Goal: Find contact information: Find contact information

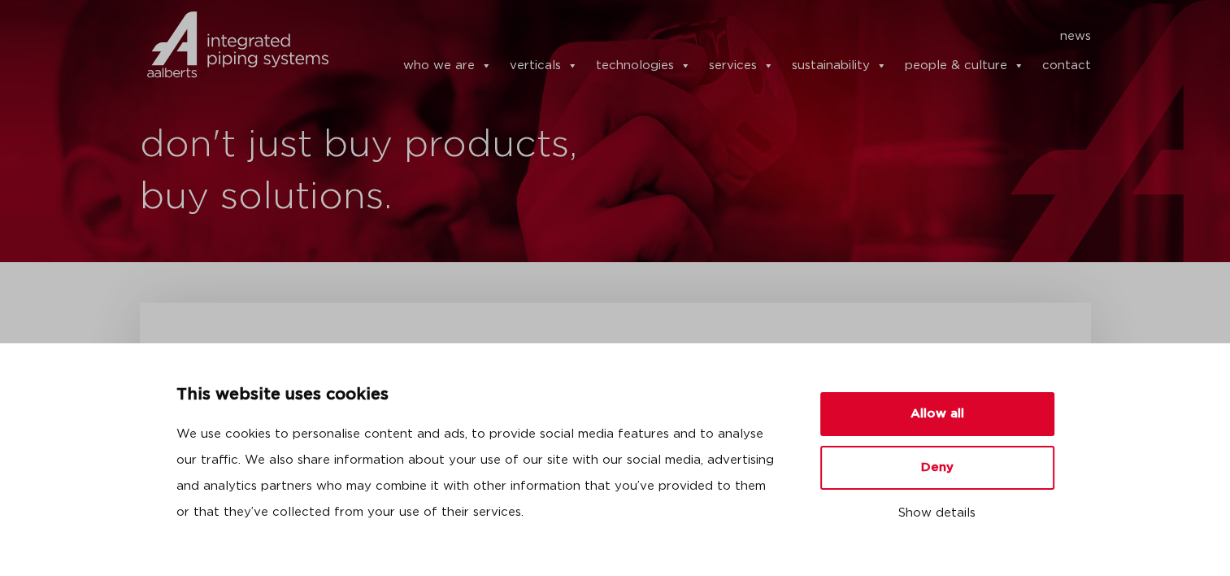
click at [1059, 67] on link "contact" at bounding box center [1066, 66] width 49 height 33
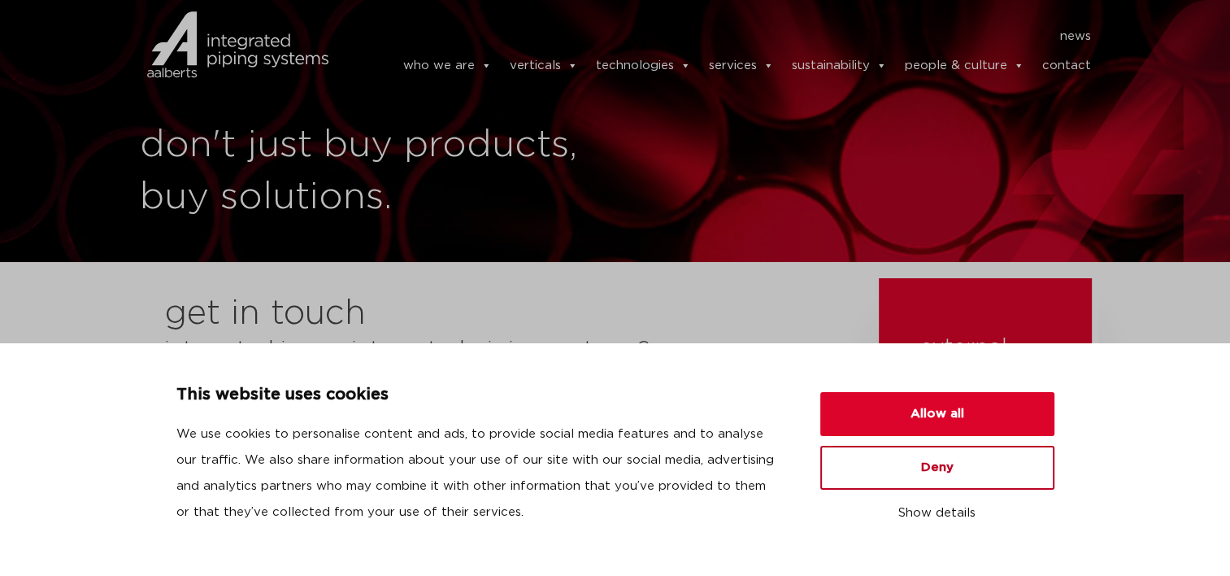
click at [859, 470] on button "Deny" at bounding box center [937, 468] width 234 height 44
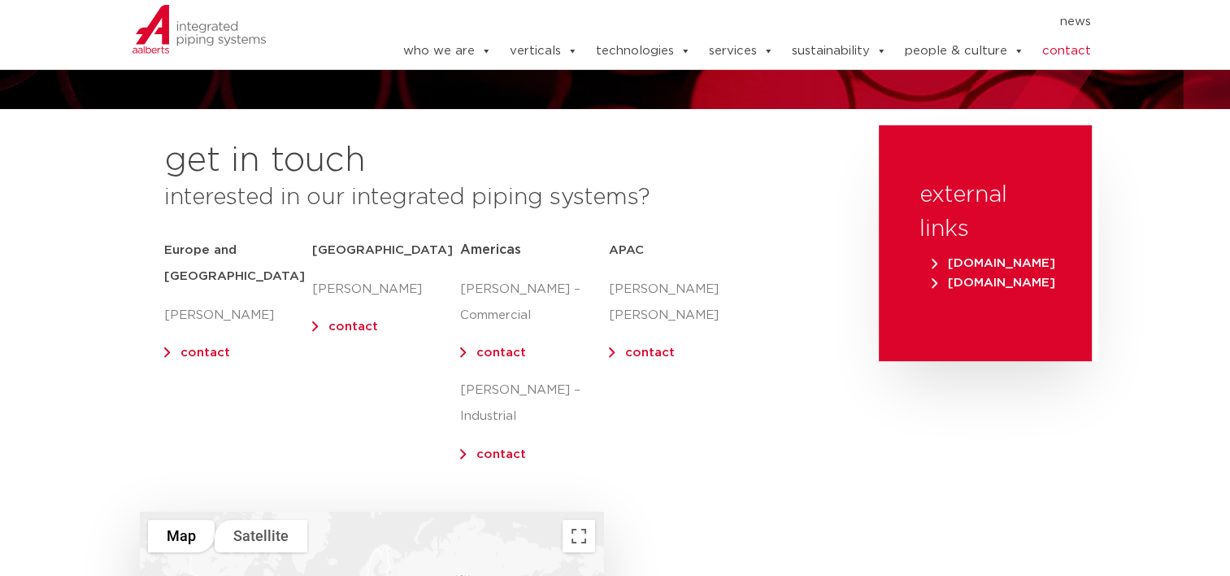
scroll to position [153, 0]
click at [502, 448] on link "contact" at bounding box center [501, 454] width 50 height 12
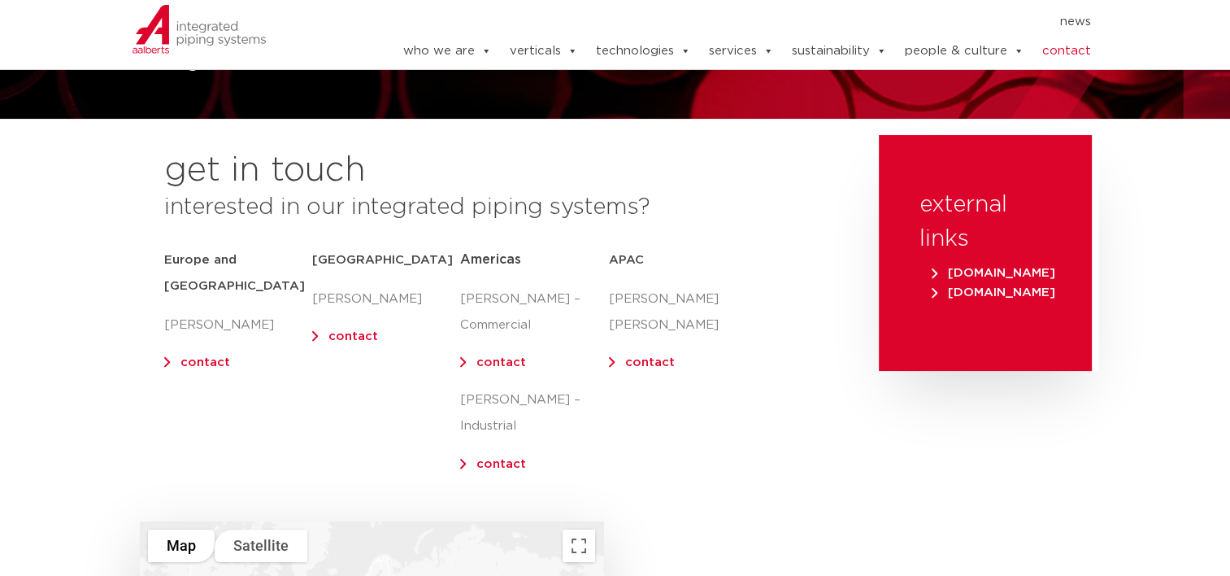
scroll to position [143, 0]
drag, startPoint x: 521, startPoint y: 403, endPoint x: 465, endPoint y: 443, distance: 68.8
click at [465, 443] on div "Americas [PERSON_NAME] – Commercial contact [PERSON_NAME] – Industrial contact" at bounding box center [534, 362] width 148 height 230
click at [465, 451] on p "contact" at bounding box center [534, 464] width 148 height 26
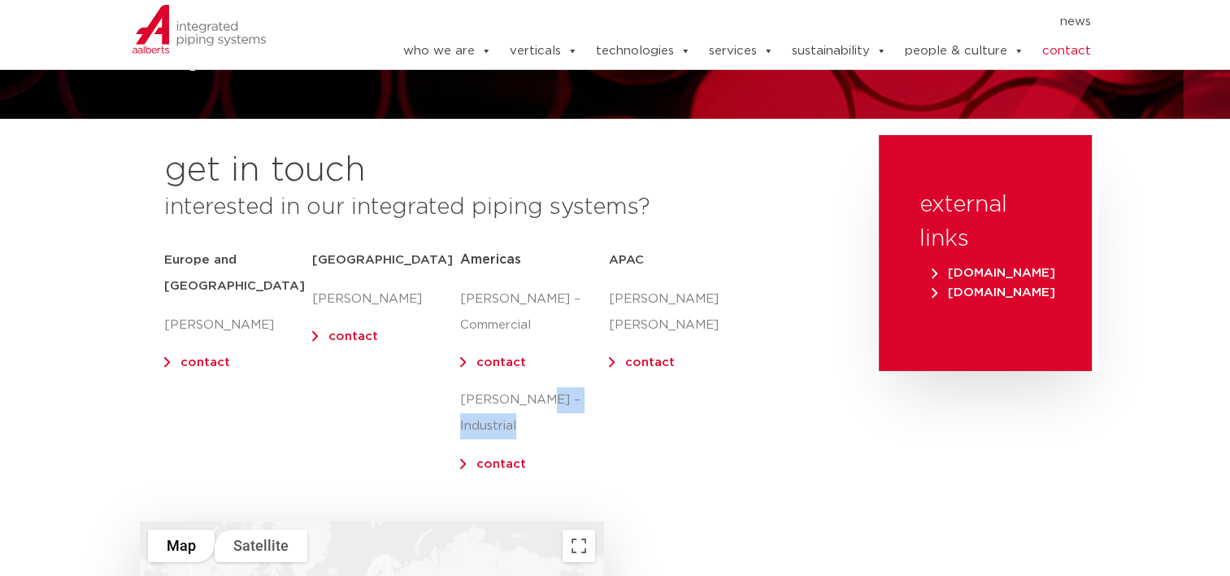
drag, startPoint x: 465, startPoint y: 443, endPoint x: 462, endPoint y: 433, distance: 10.3
click at [476, 458] on link "contact" at bounding box center [501, 464] width 50 height 12
click at [1115, 220] on section "get in touch interested in our integrated piping systems? Europe and UK Olaf Ja…" at bounding box center [615, 328] width 1230 height 386
click at [511, 357] on link "contact" at bounding box center [501, 362] width 50 height 12
click at [498, 458] on link "contact" at bounding box center [501, 464] width 50 height 12
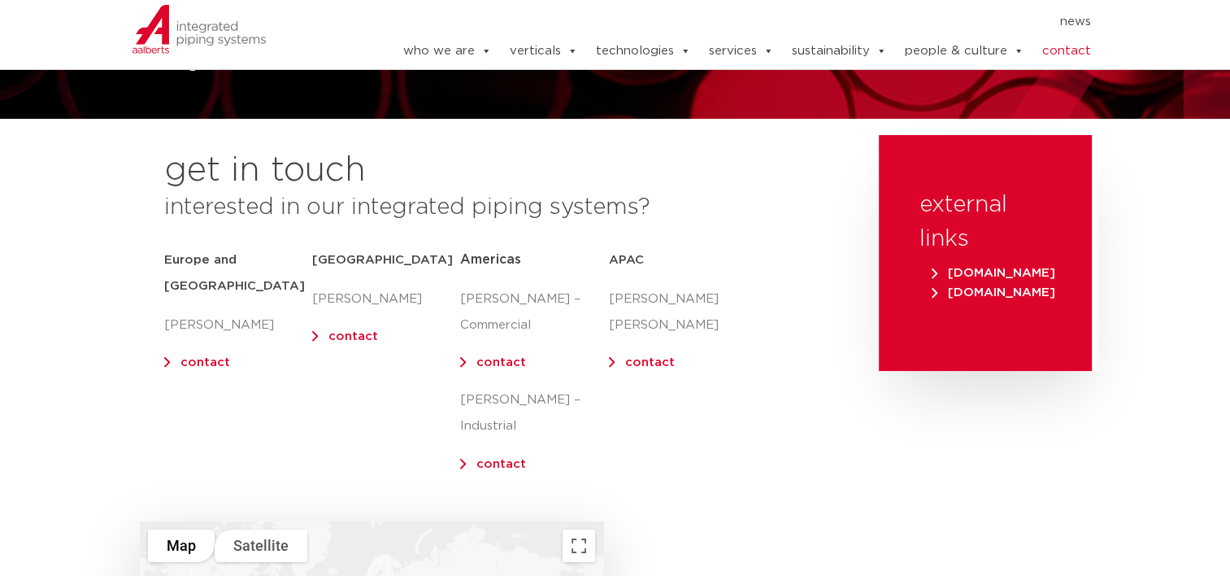
click at [488, 451] on p "contact" at bounding box center [534, 464] width 148 height 26
click at [491, 458] on link "contact" at bounding box center [501, 464] width 50 height 12
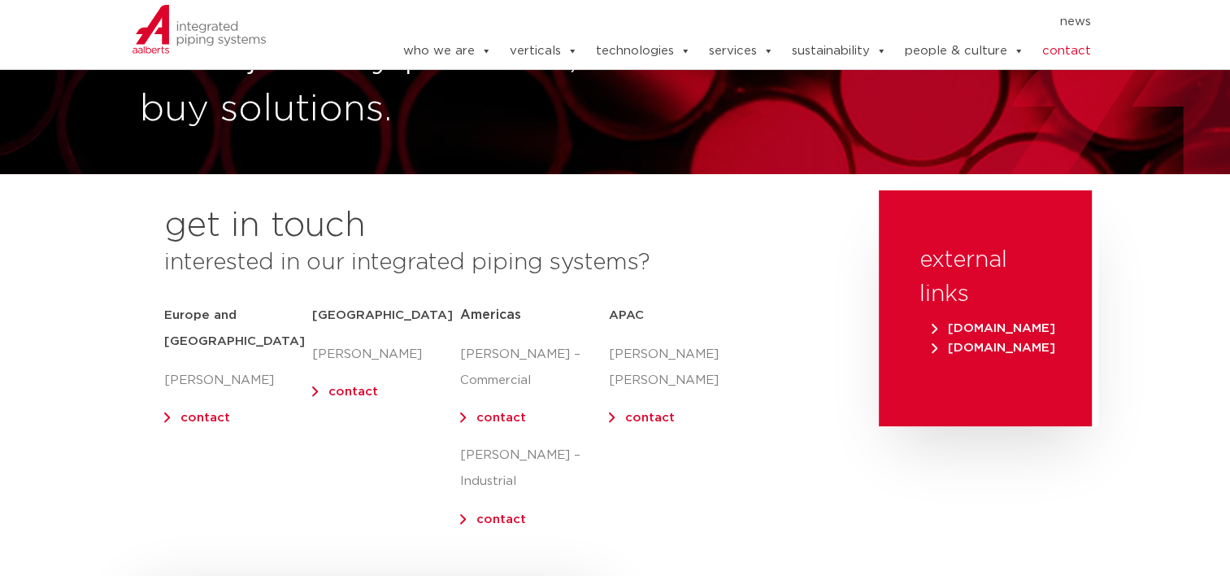
scroll to position [0, 0]
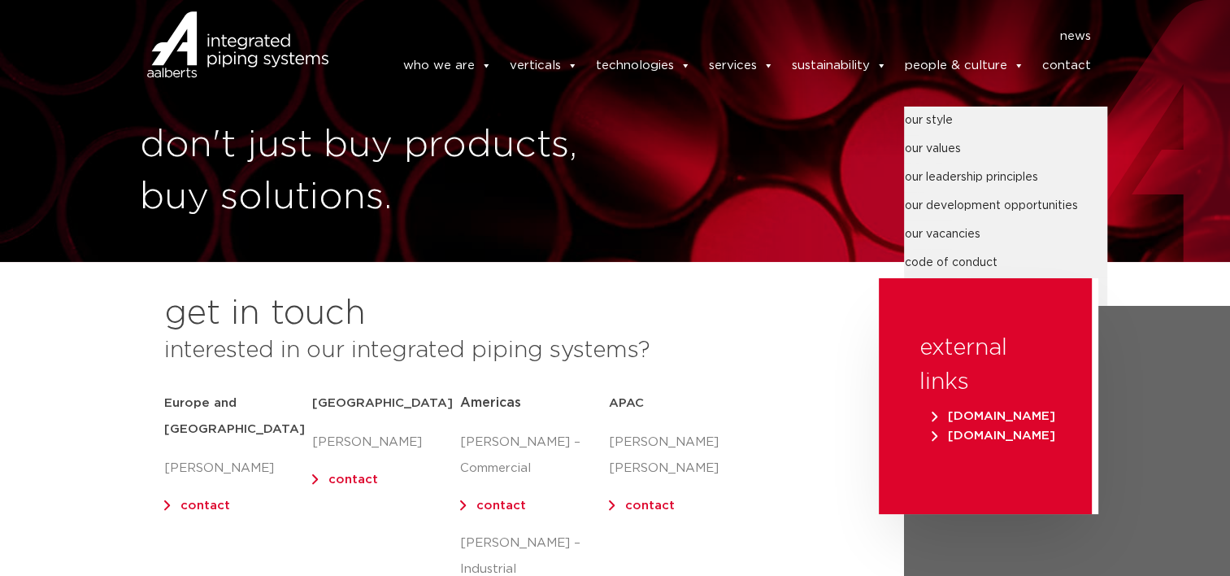
click at [924, 62] on link "people & culture" at bounding box center [964, 66] width 120 height 33
